Goal: Find specific page/section: Find specific page/section

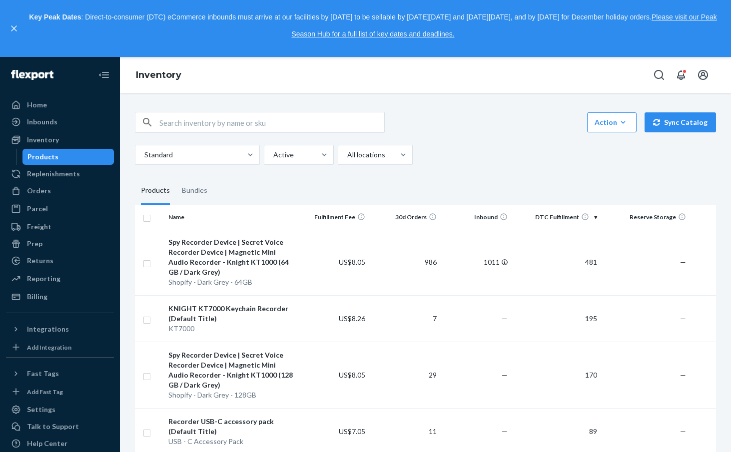
scroll to position [1094, 0]
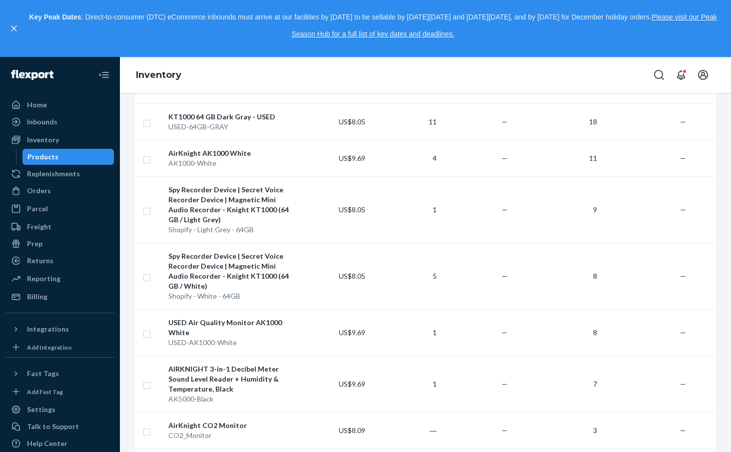
scroll to position [1094, 0]
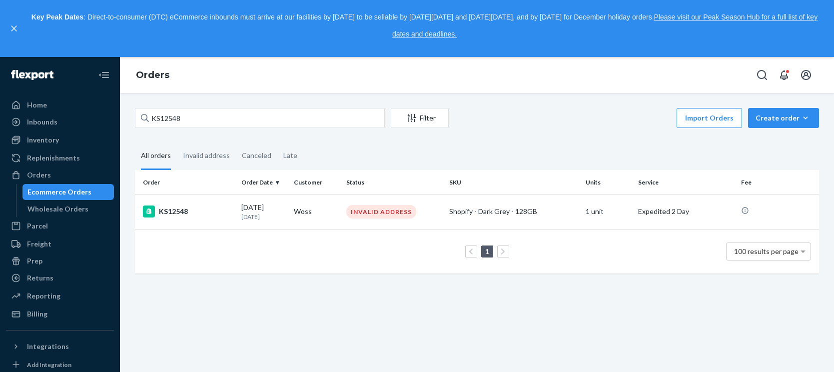
click at [0, 116] on html "Home Inbounds Shipping Plans Problems Inventory Products Replenishments Orders …" at bounding box center [417, 186] width 834 height 372
type input "[PERSON_NAME]"
